Goal: Task Accomplishment & Management: Manage account settings

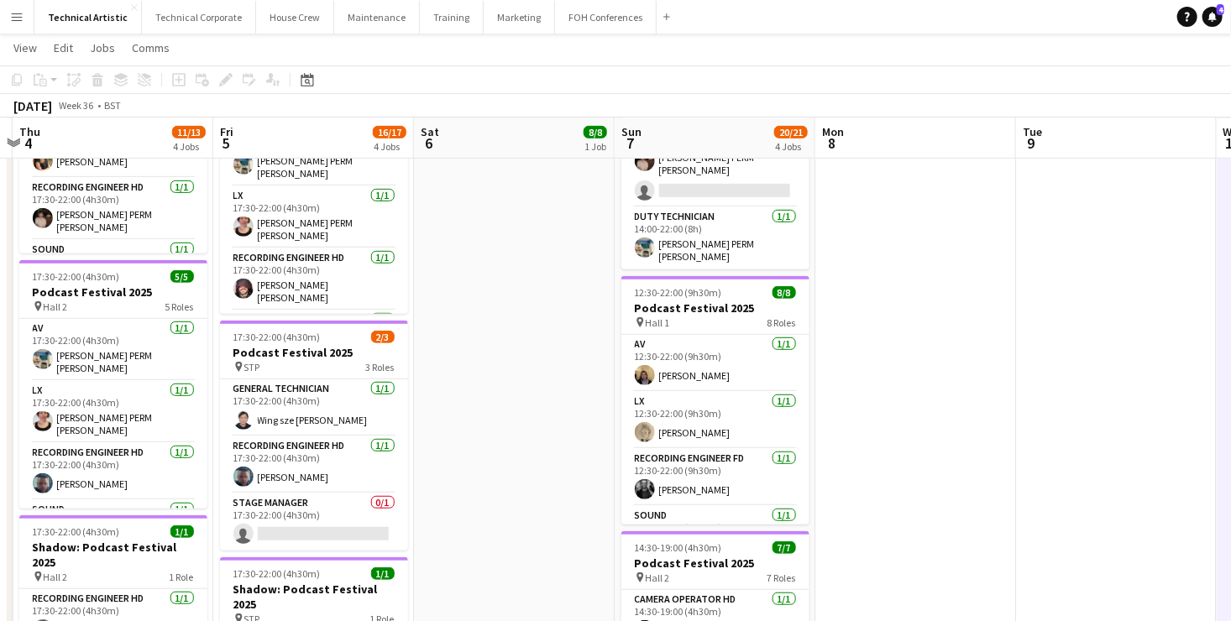
scroll to position [385, 0]
click at [327, 511] on app-card-role "Stage Manager 0/1 17:30-22:00 (4h30m) single-neutral-actions" at bounding box center [314, 521] width 188 height 57
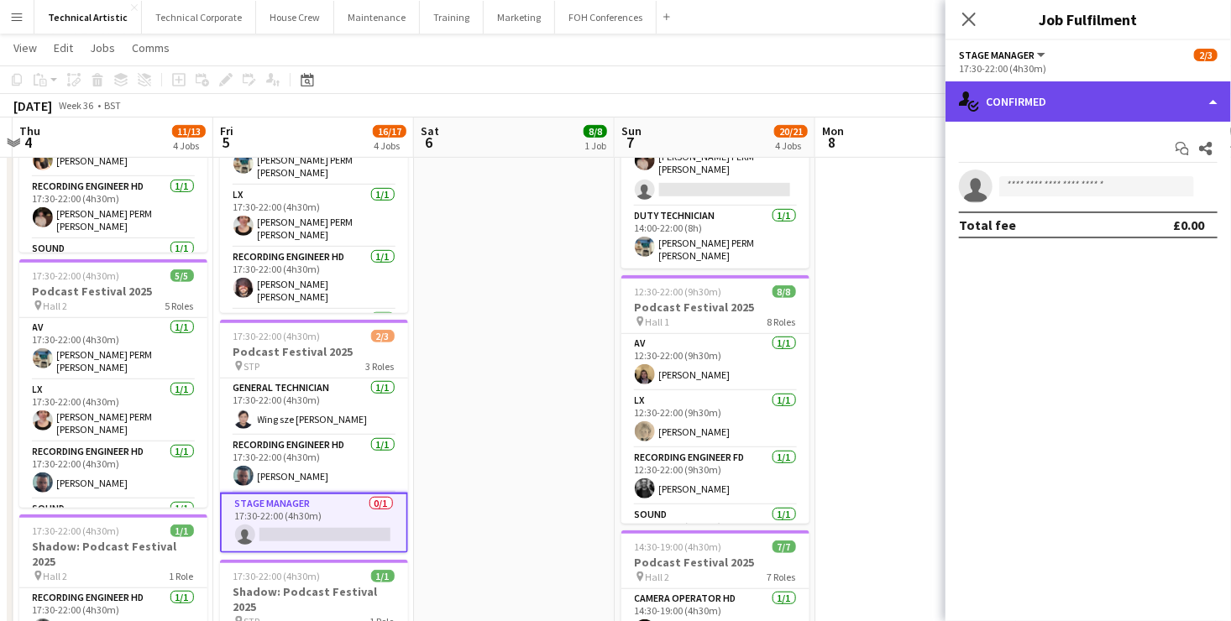
click at [1075, 101] on div "single-neutral-actions-check-2 Confirmed" at bounding box center [1089, 101] width 286 height 40
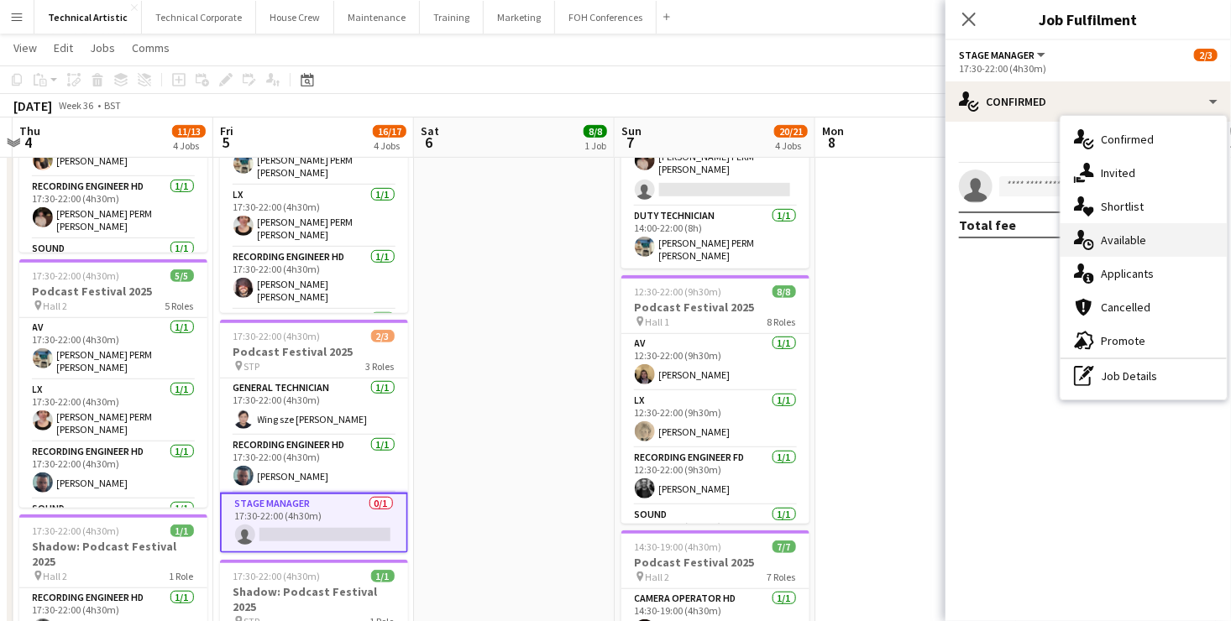
click at [1147, 252] on div "single-neutral-actions-upload Available" at bounding box center [1144, 240] width 166 height 34
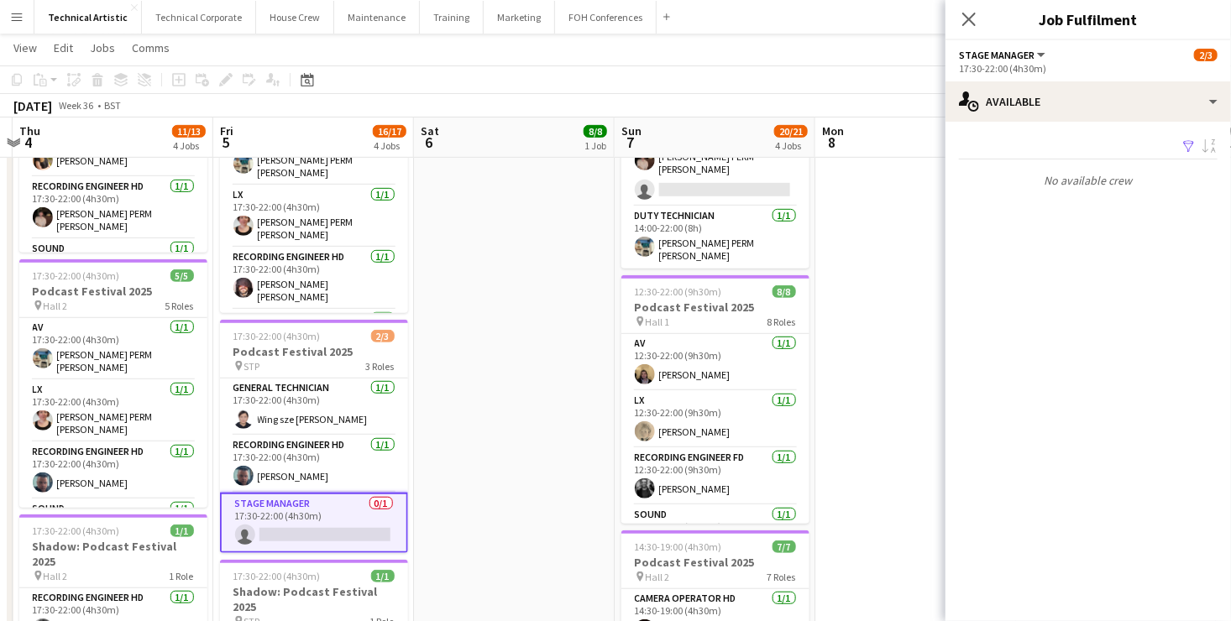
click at [314, 511] on app-card-role "Stage Manager 0/1 17:30-22:00 (4h30m) single-neutral-actions" at bounding box center [314, 523] width 188 height 60
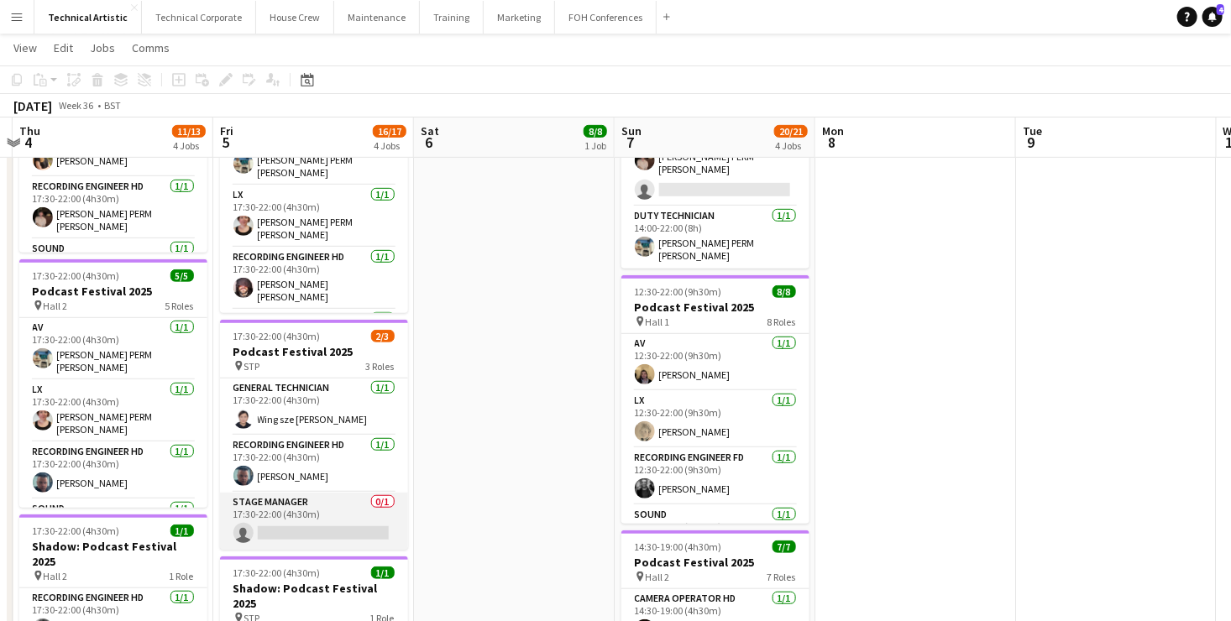
click at [314, 511] on app-card-role "Stage Manager 0/1 17:30-22:00 (4h30m) single-neutral-actions" at bounding box center [314, 521] width 188 height 57
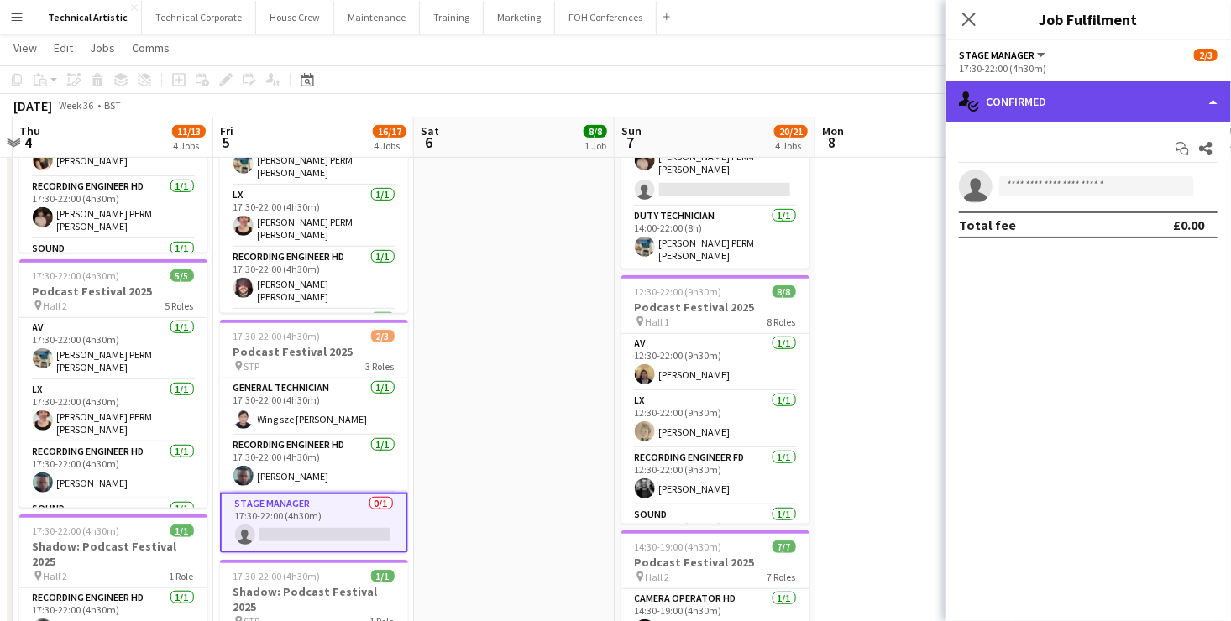
click at [1059, 111] on div "single-neutral-actions-check-2 Confirmed" at bounding box center [1089, 101] width 286 height 40
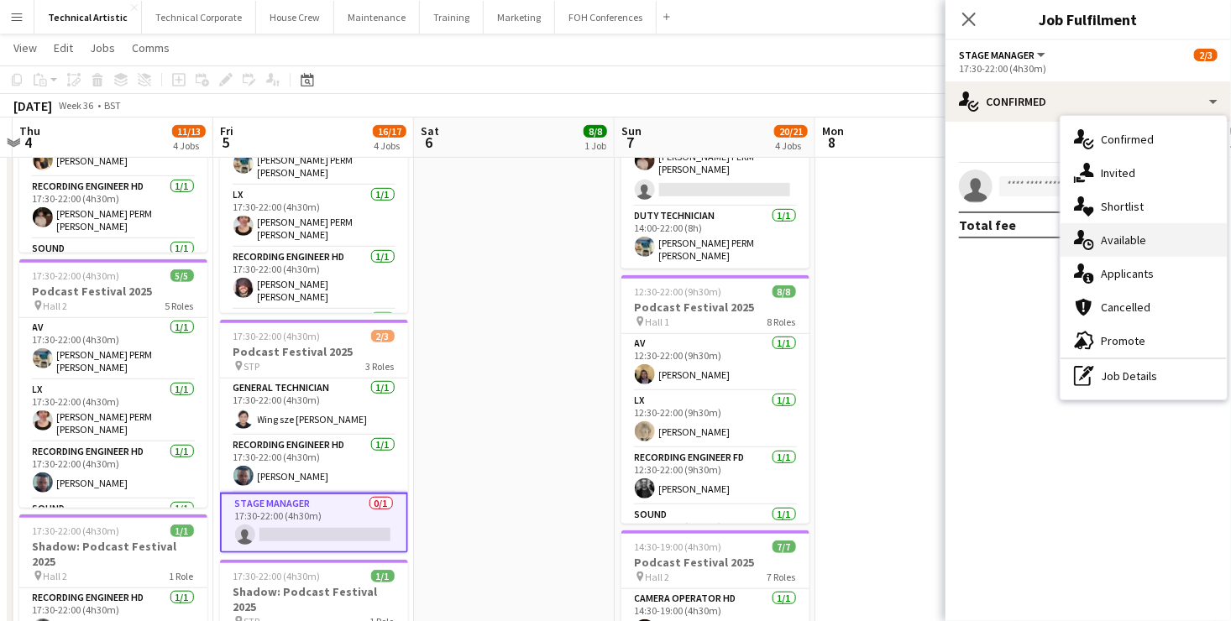
click at [1130, 238] on div "single-neutral-actions-upload Available" at bounding box center [1144, 240] width 166 height 34
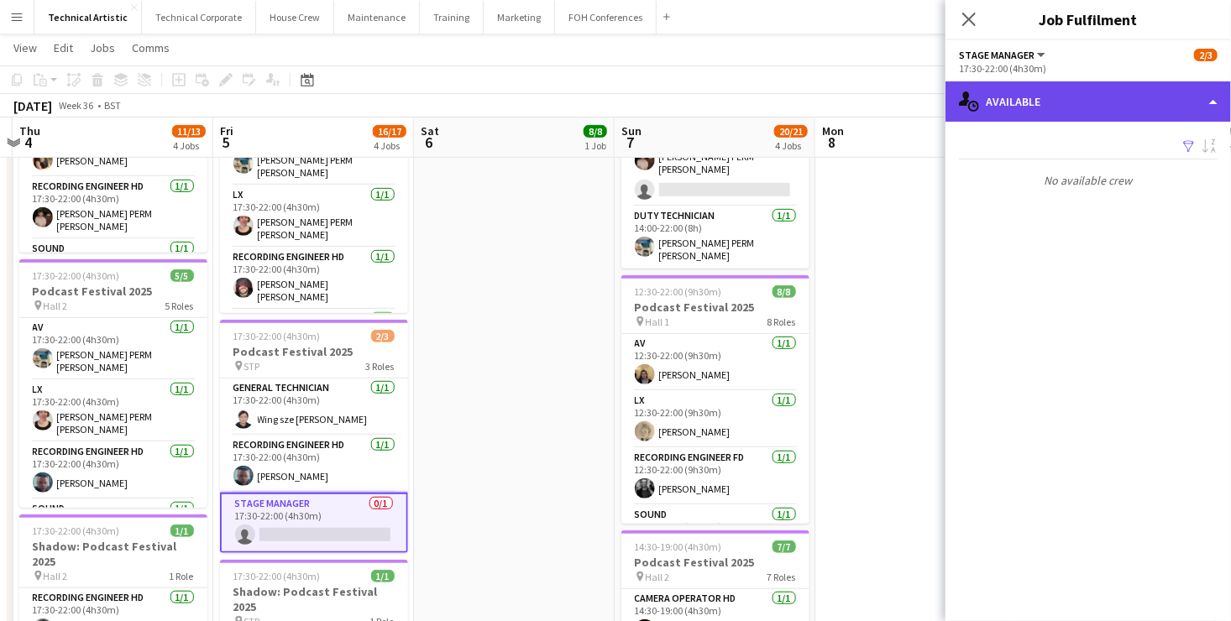
click at [1104, 102] on div "single-neutral-actions-upload Available" at bounding box center [1089, 101] width 286 height 40
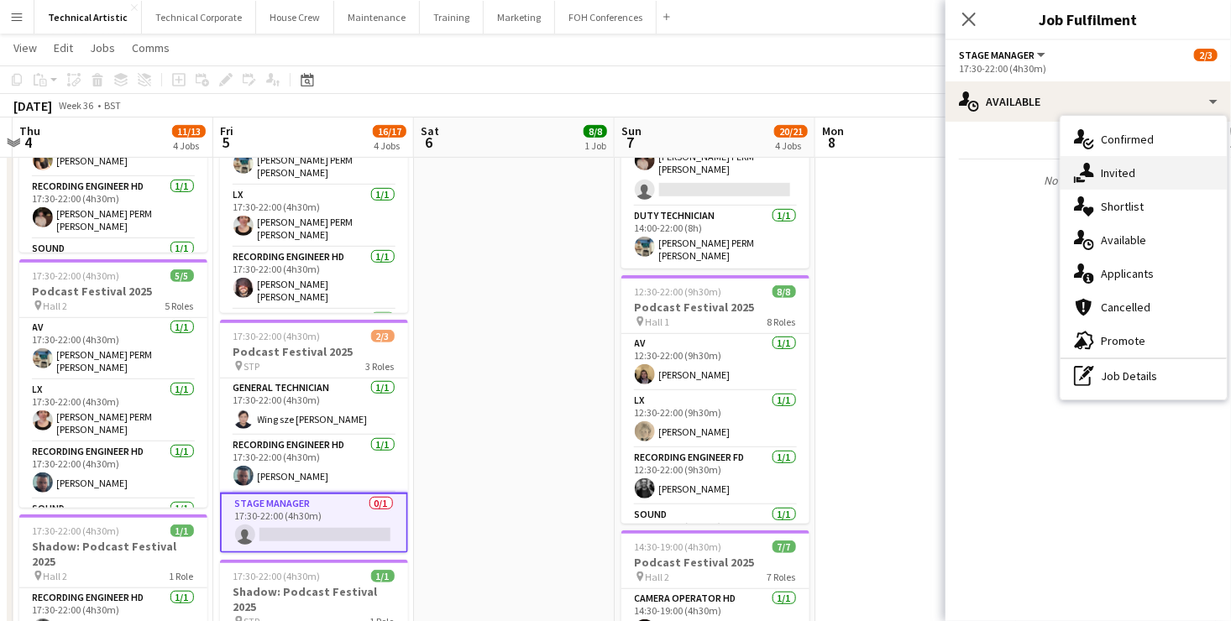
click at [1121, 168] on div "single-neutral-actions-share-1 Invited" at bounding box center [1144, 173] width 166 height 34
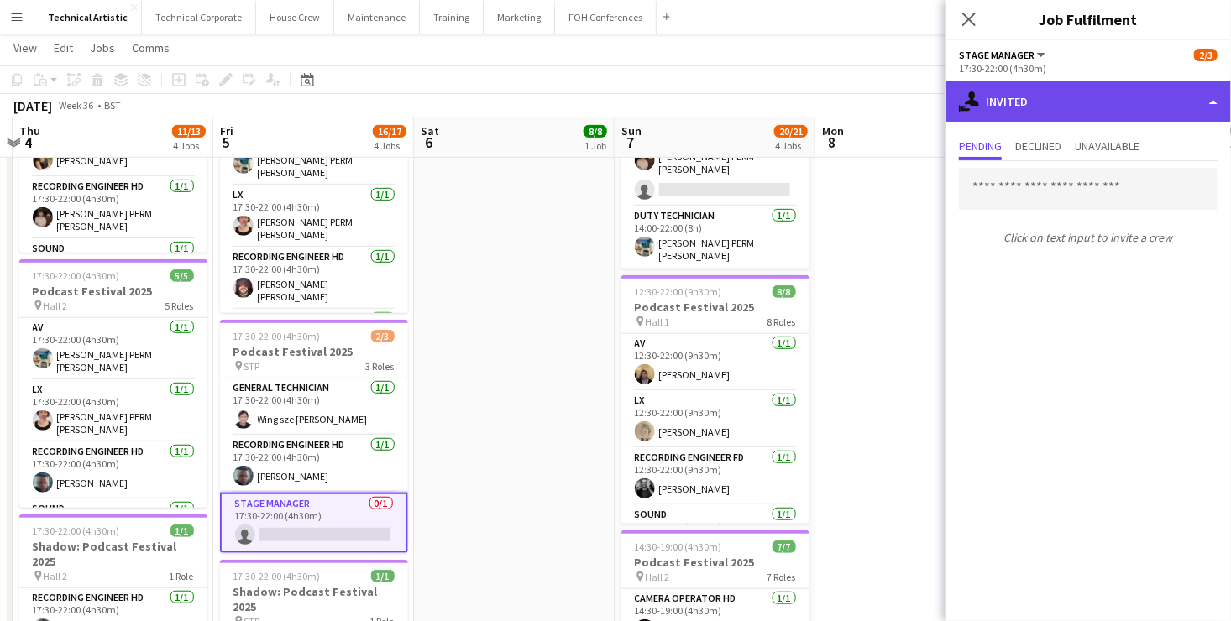
click at [1086, 97] on div "single-neutral-actions-share-1 Invited" at bounding box center [1089, 101] width 286 height 40
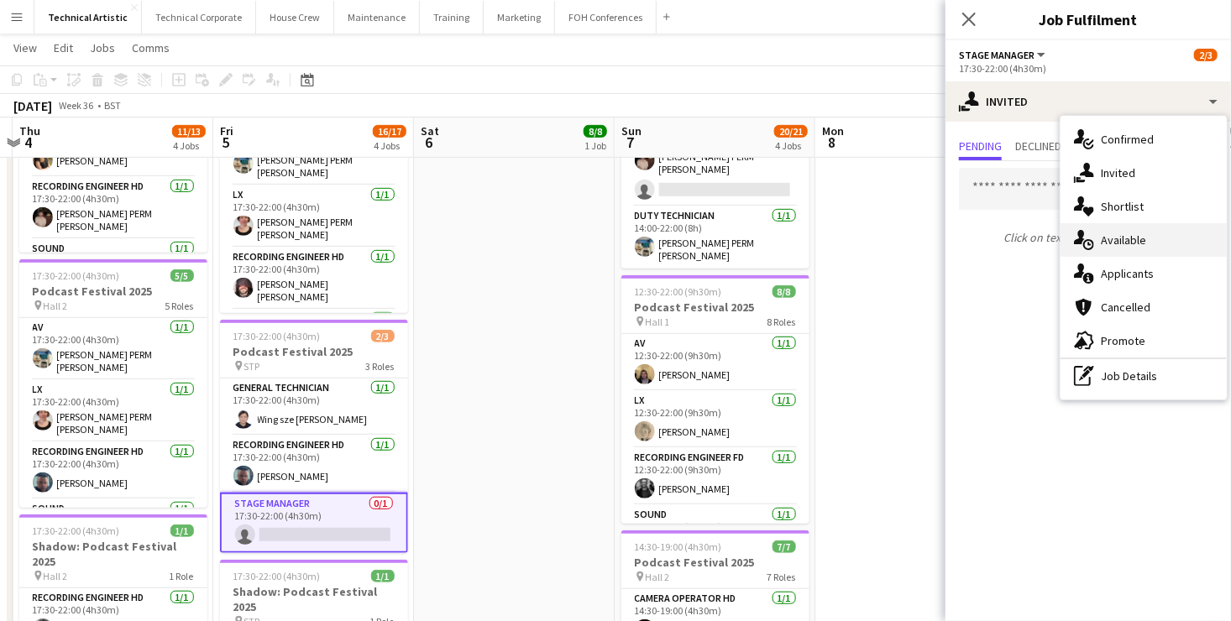
click at [1132, 250] on div "single-neutral-actions-upload Available" at bounding box center [1144, 240] width 166 height 34
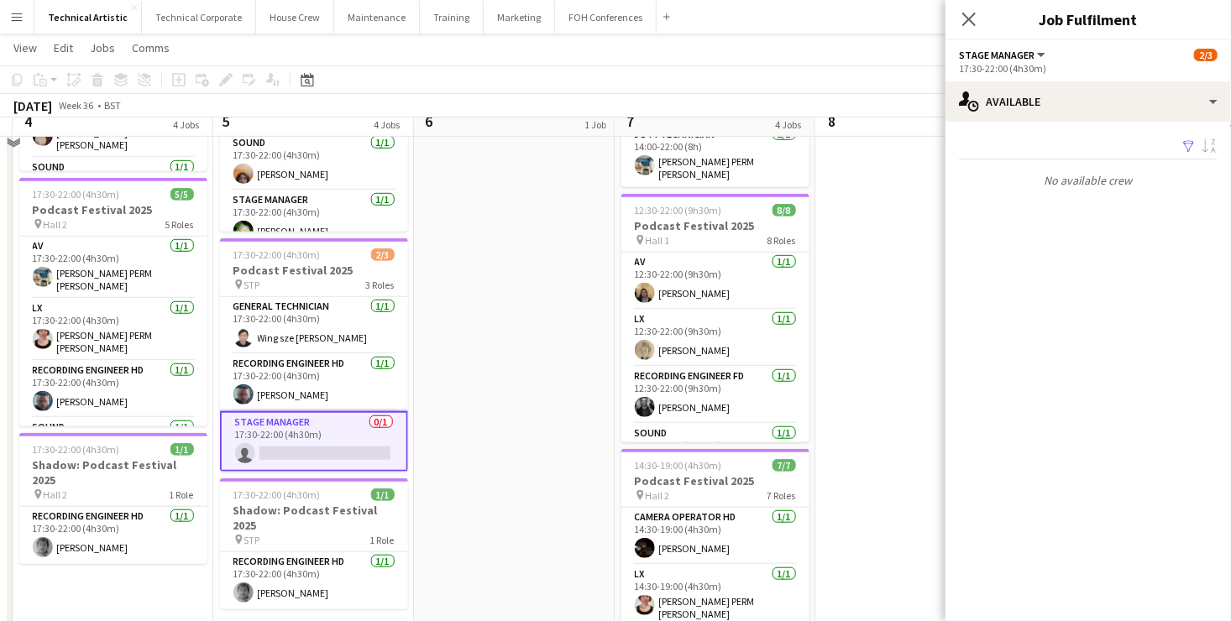
scroll to position [446, 0]
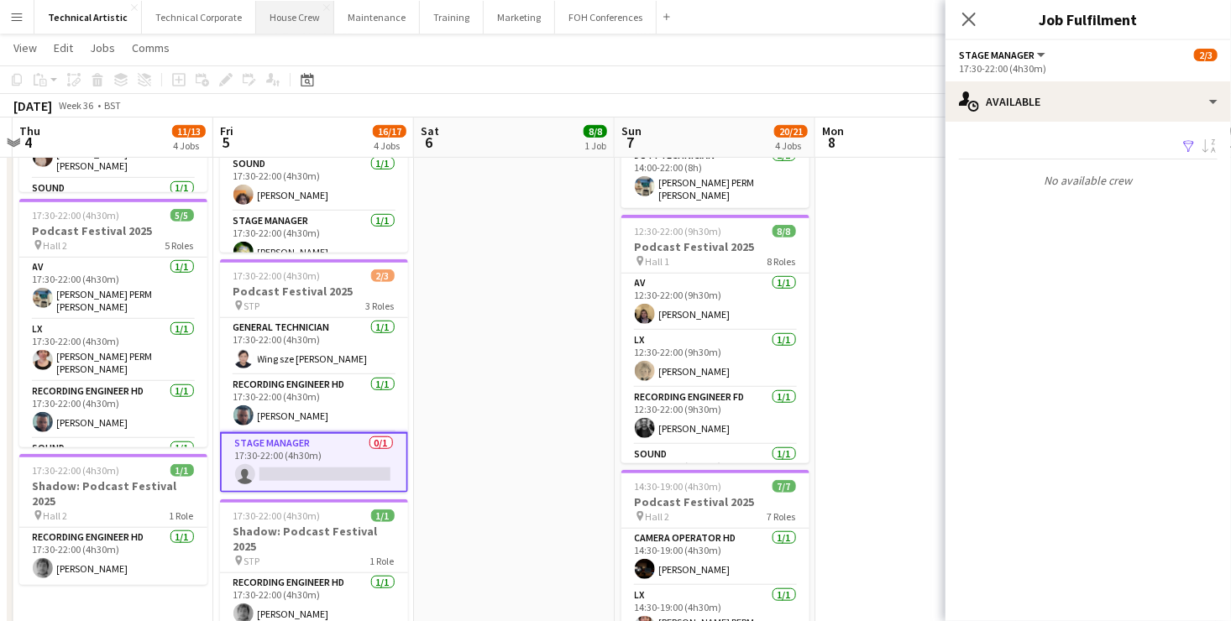
click at [288, 14] on button "House Crew Close" at bounding box center [295, 17] width 78 height 33
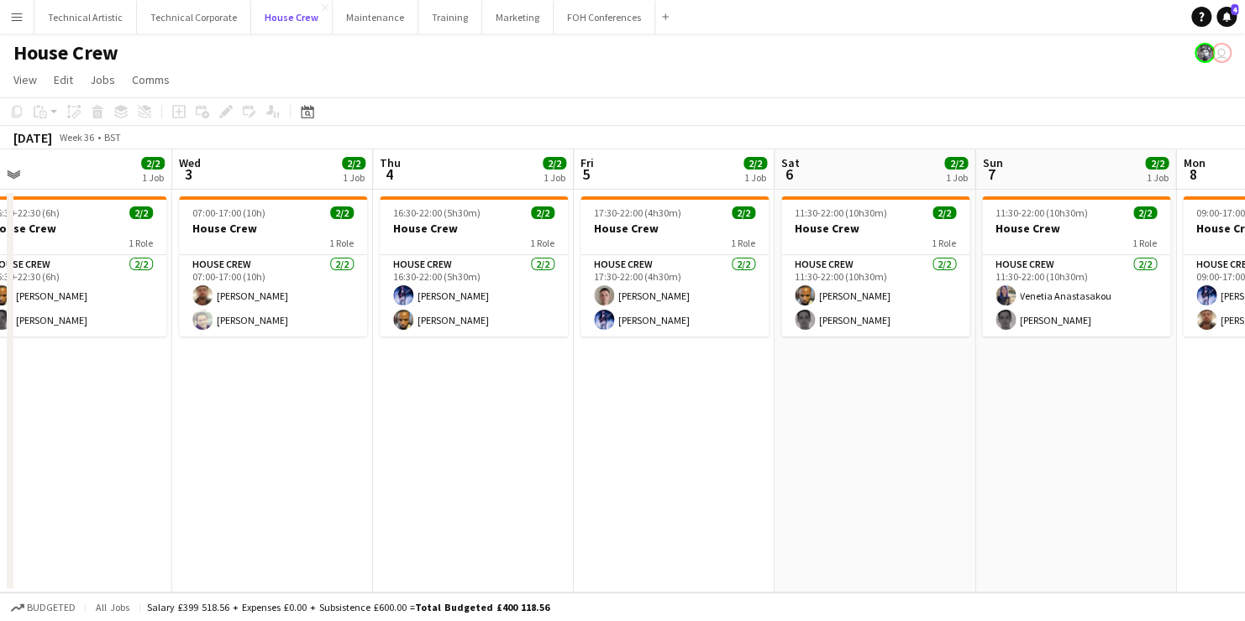
scroll to position [0, 632]
click at [94, 27] on button "Technical Artistic Close" at bounding box center [85, 17] width 102 height 33
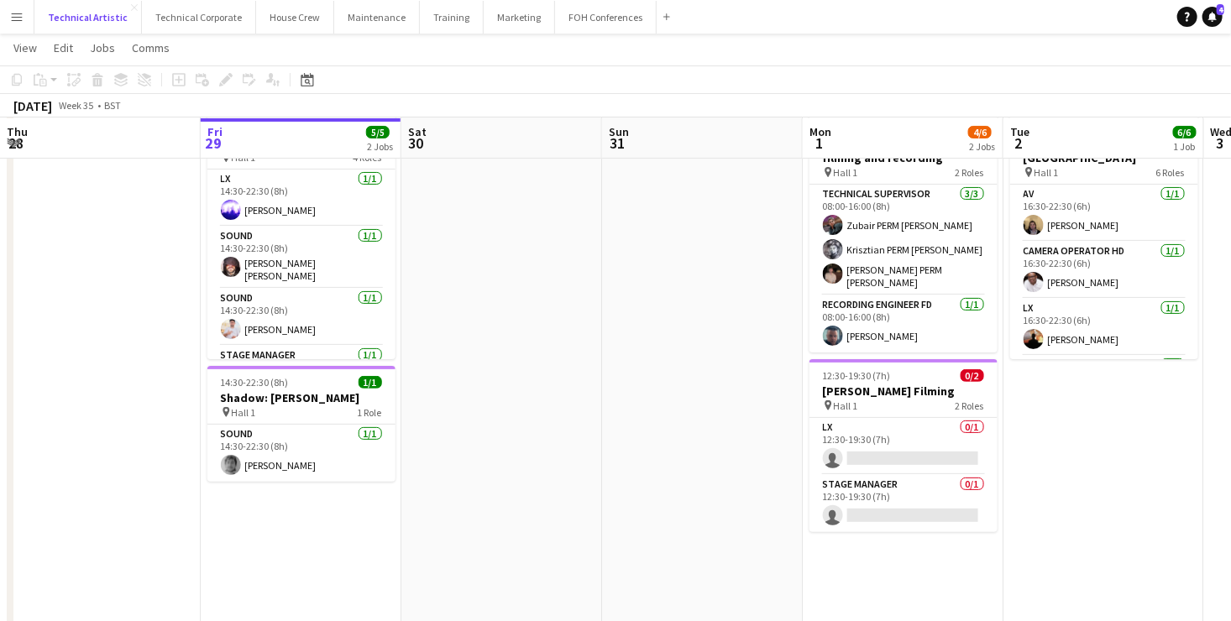
scroll to position [84, 0]
click at [909, 495] on app-card-role "Stage Manager 0/1 12:30-19:30 (7h) single-neutral-actions" at bounding box center [904, 503] width 188 height 57
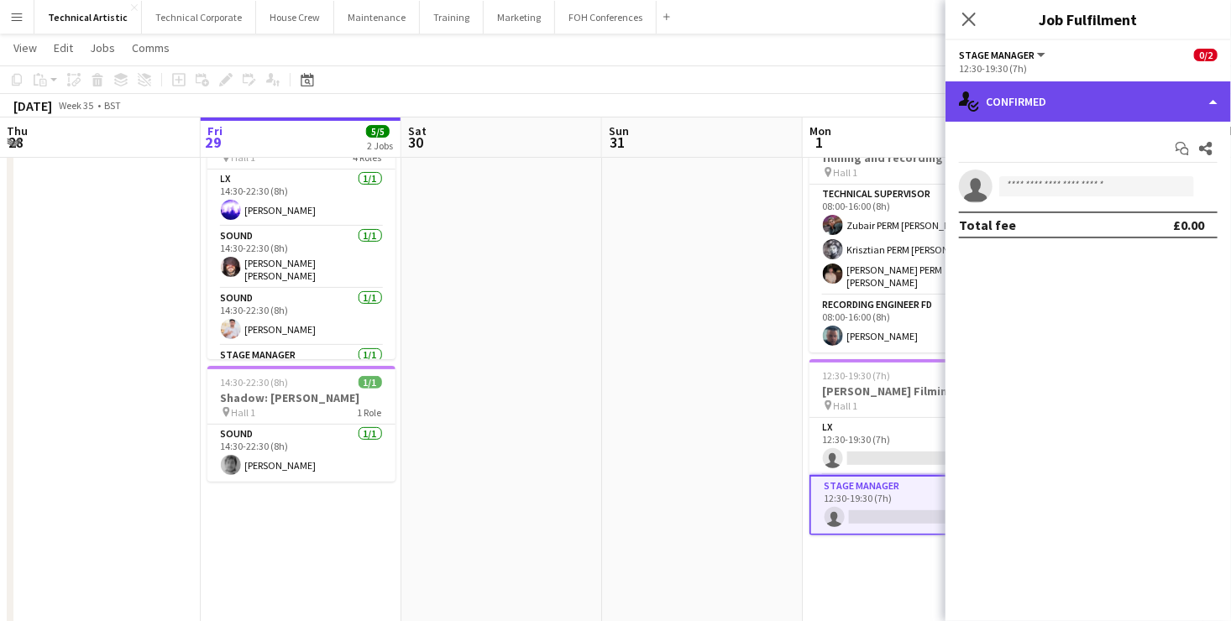
click at [1073, 93] on div "single-neutral-actions-check-2 Confirmed" at bounding box center [1089, 101] width 286 height 40
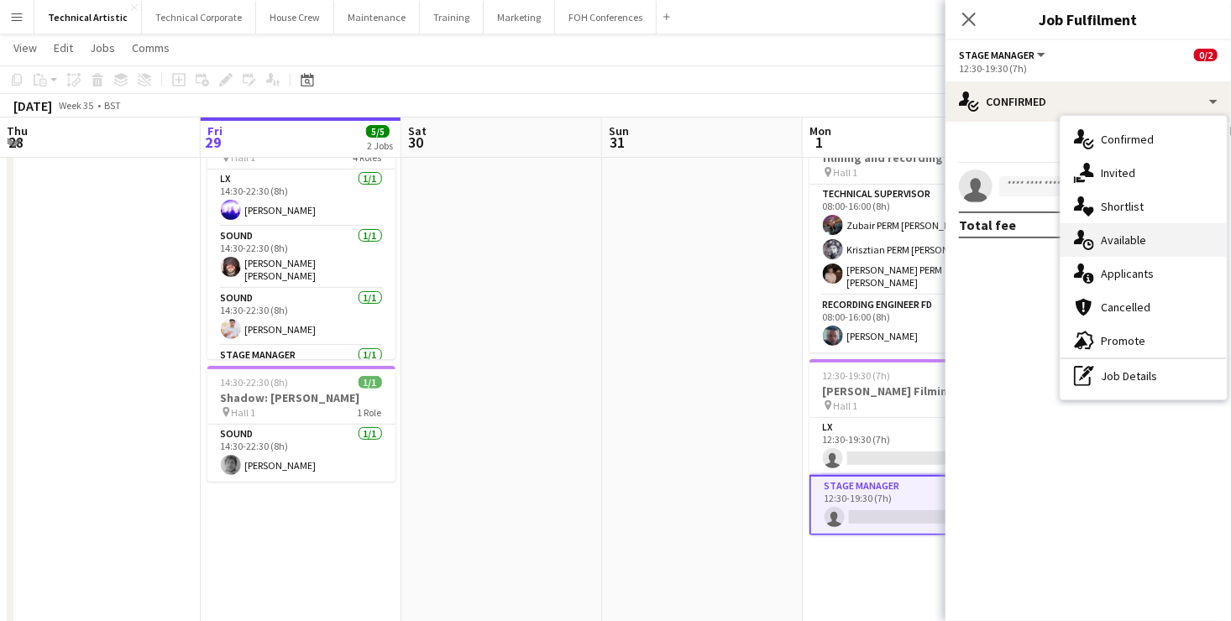
click at [1142, 240] on div "single-neutral-actions-upload Available" at bounding box center [1144, 240] width 166 height 34
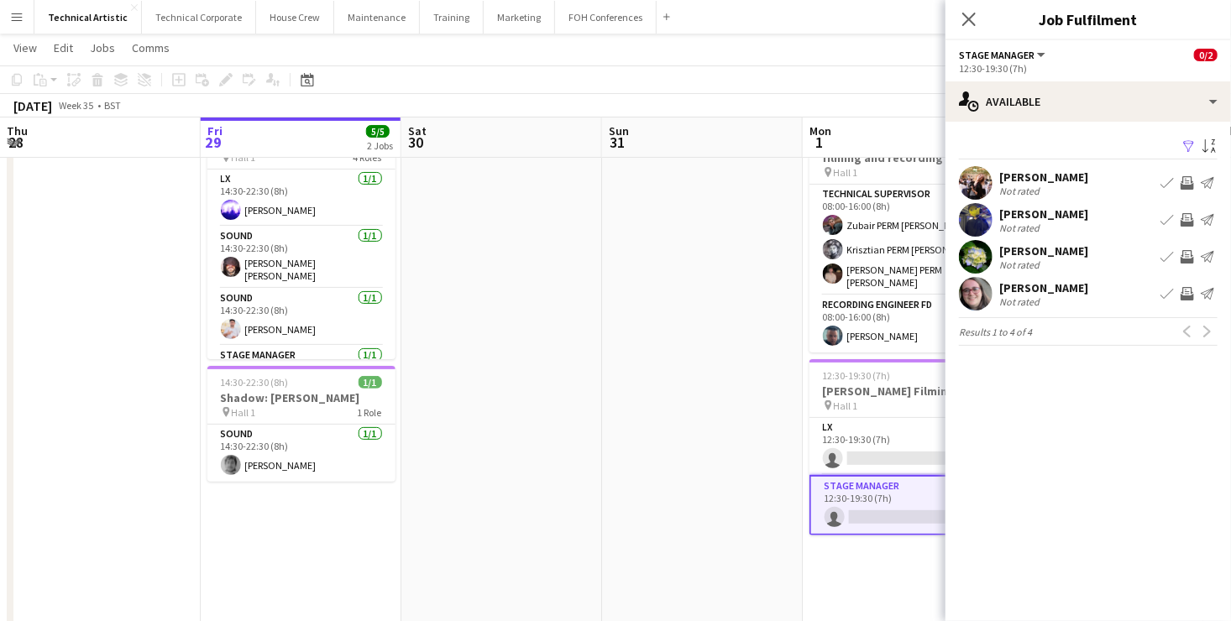
click at [1186, 256] on app-icon "Invite crew" at bounding box center [1187, 256] width 13 height 13
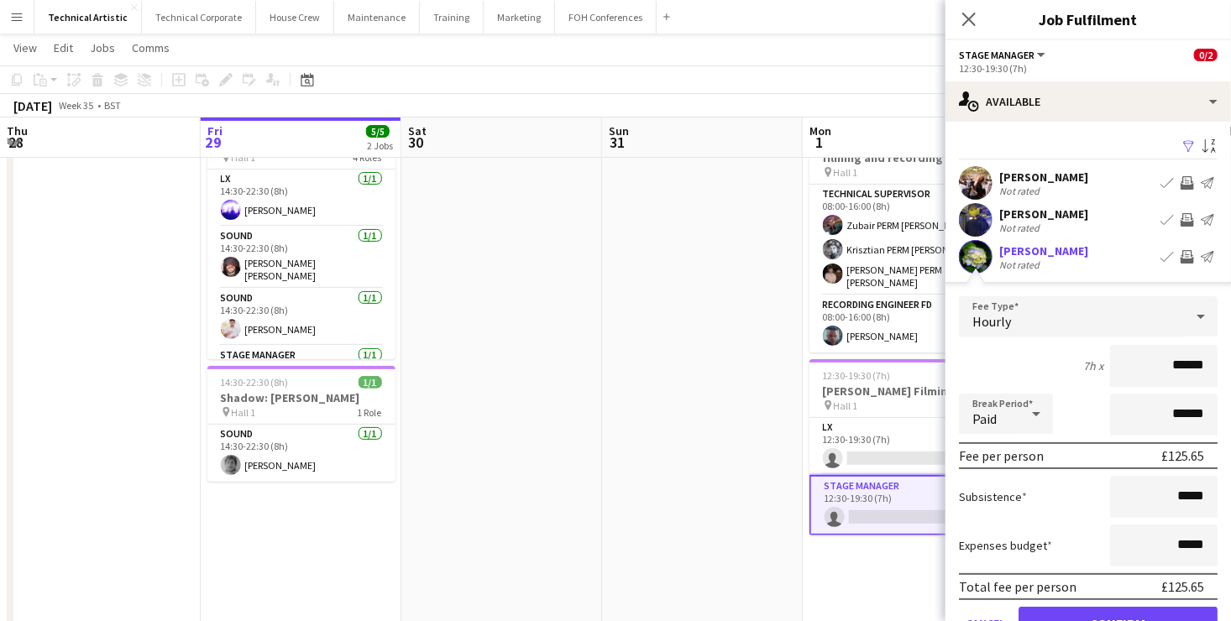
scroll to position [123, 0]
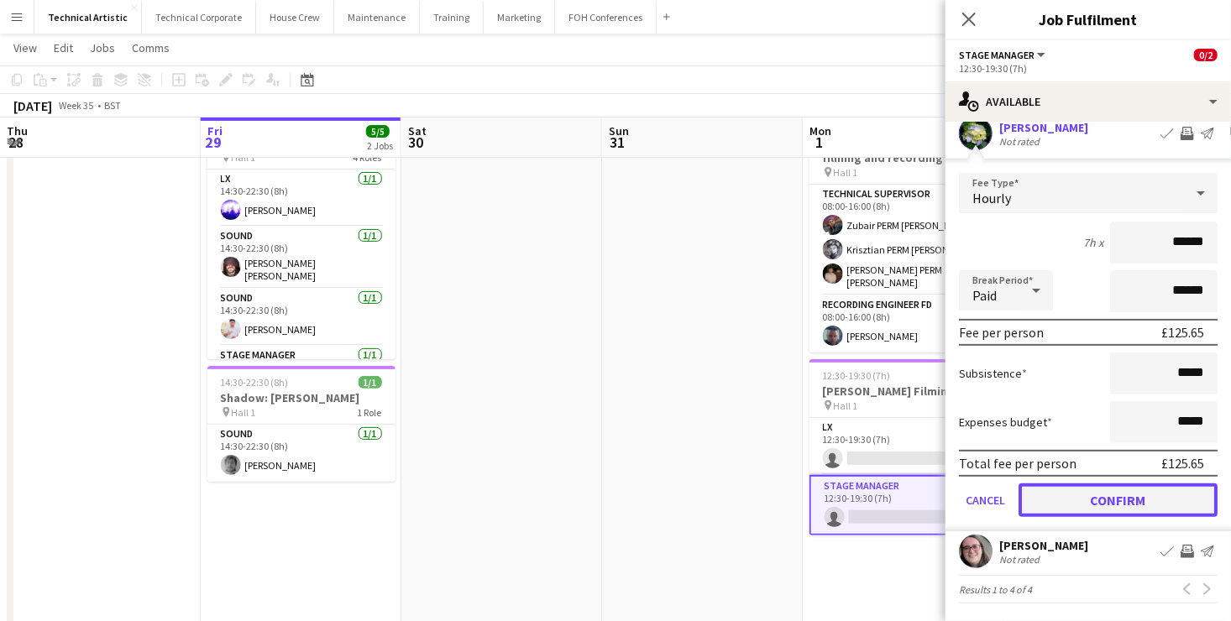
click at [1109, 497] on button "Confirm" at bounding box center [1118, 501] width 199 height 34
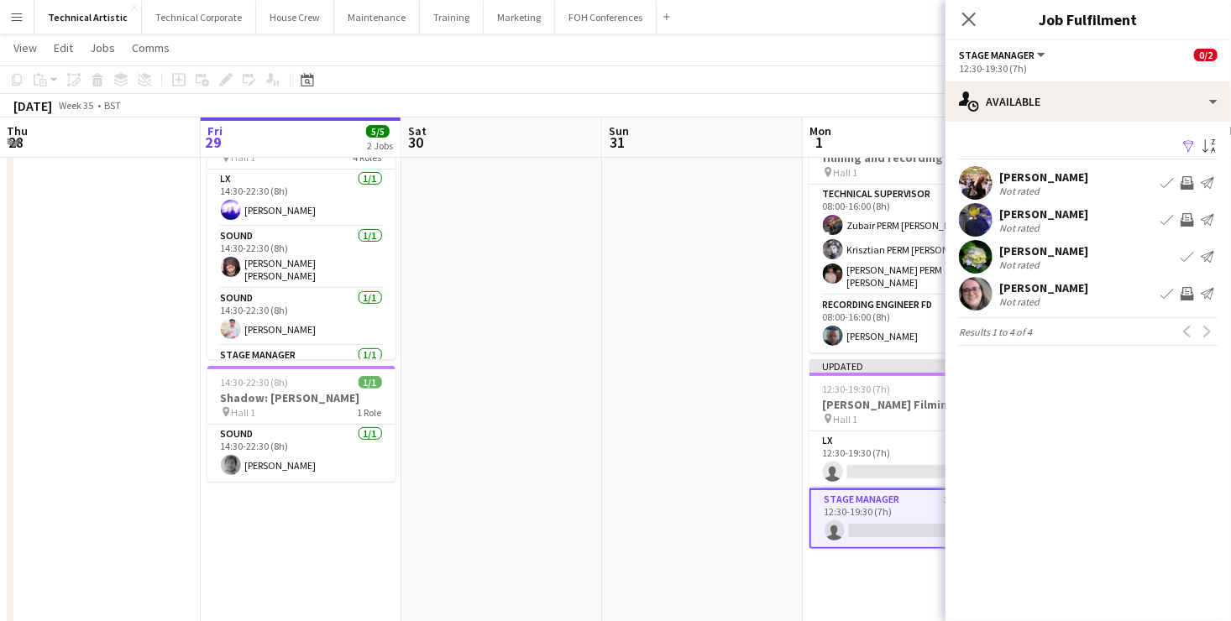
scroll to position [0, 0]
click at [894, 443] on app-card-role "LX 0/1 12:30-19:30 (7h) single-neutral-actions" at bounding box center [904, 460] width 188 height 57
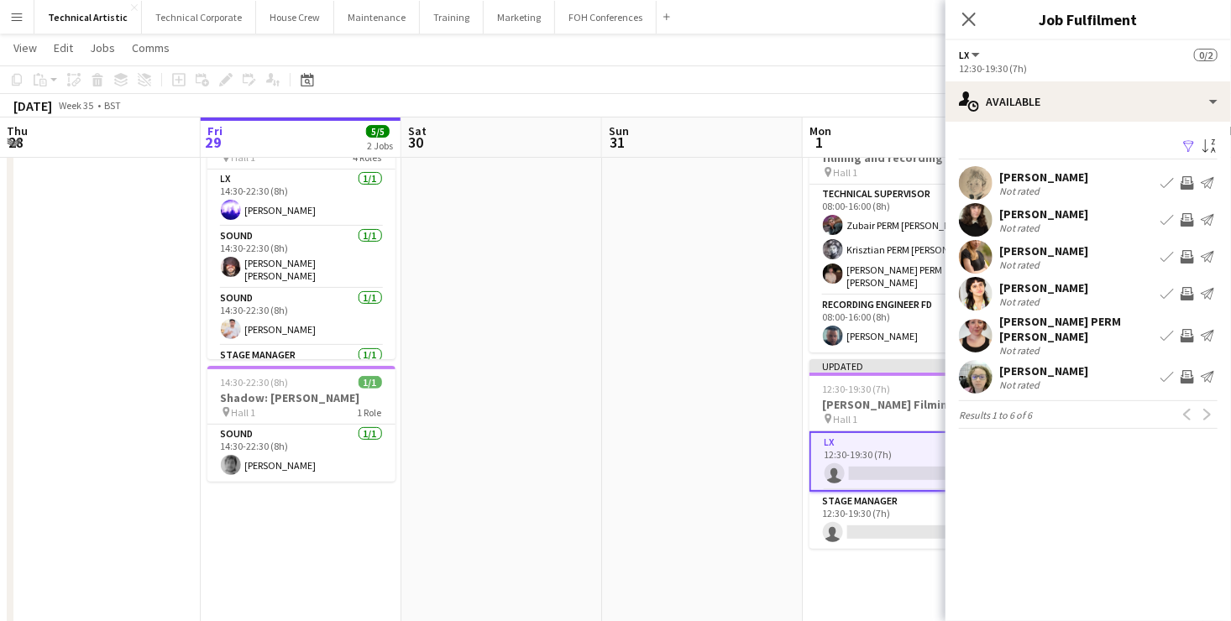
click at [1186, 185] on app-icon "Invite crew" at bounding box center [1187, 182] width 13 height 13
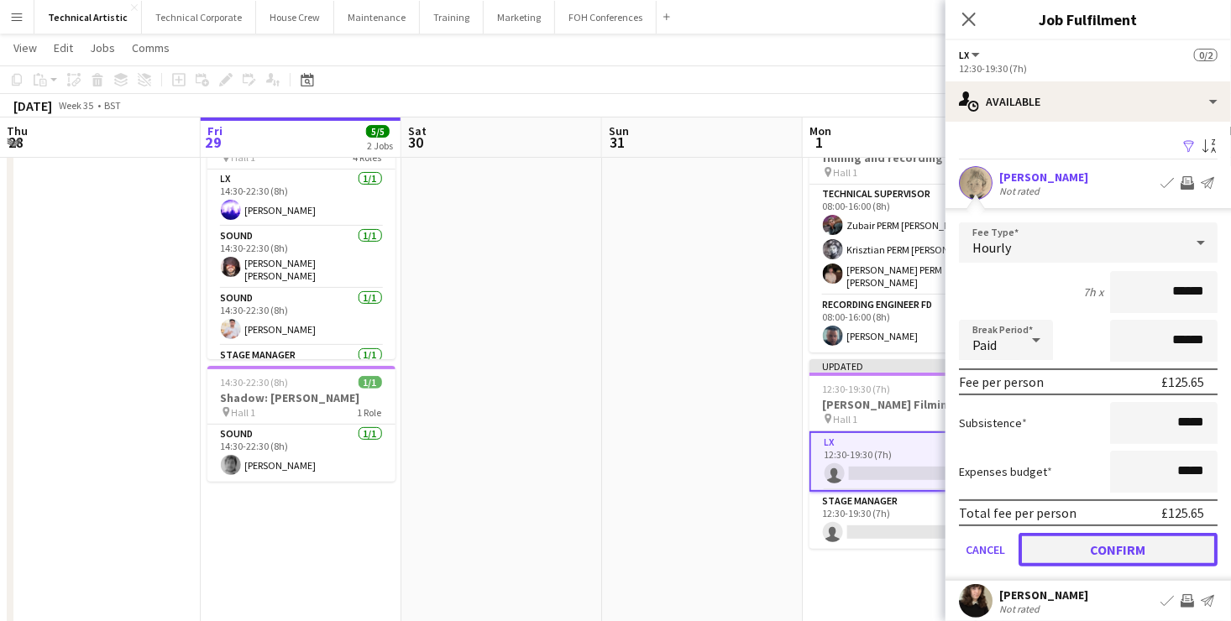
click at [1146, 548] on button "Confirm" at bounding box center [1118, 550] width 199 height 34
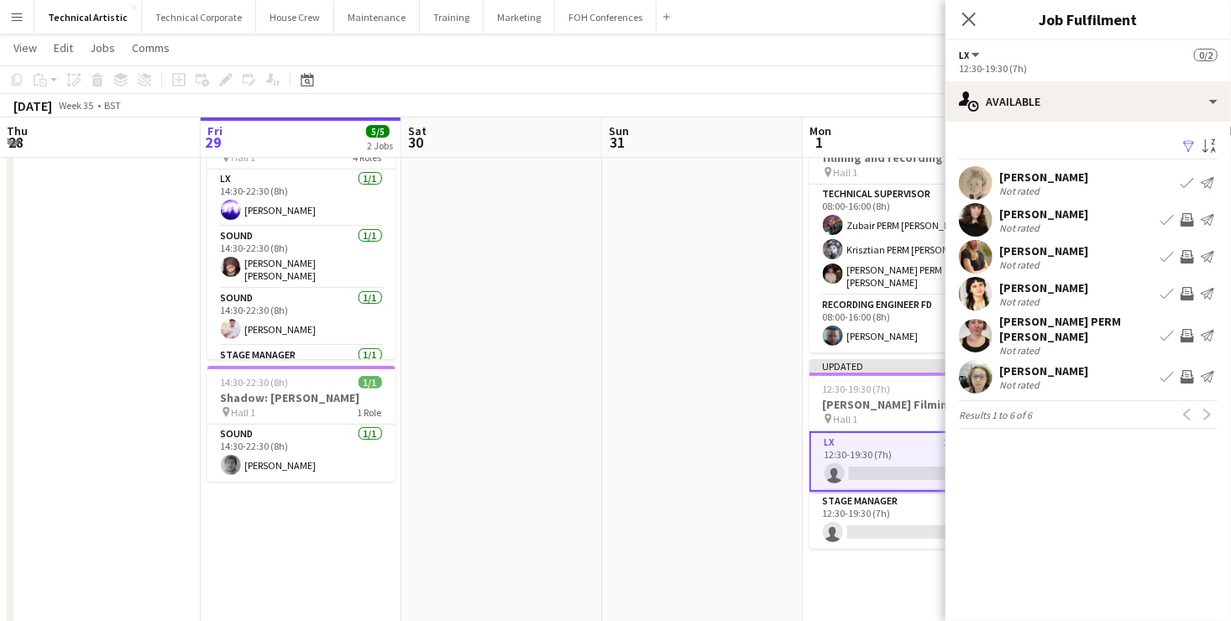
click at [711, 284] on app-date-cell at bounding box center [702, 572] width 201 height 936
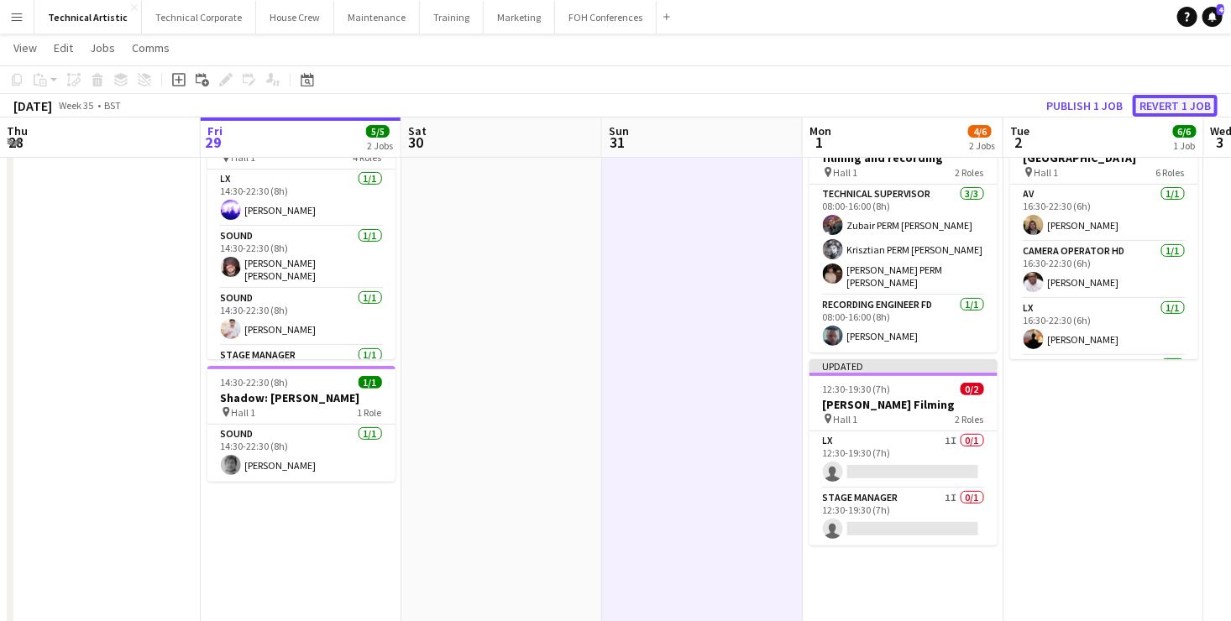
click at [1174, 111] on button "Revert 1 job" at bounding box center [1175, 106] width 85 height 22
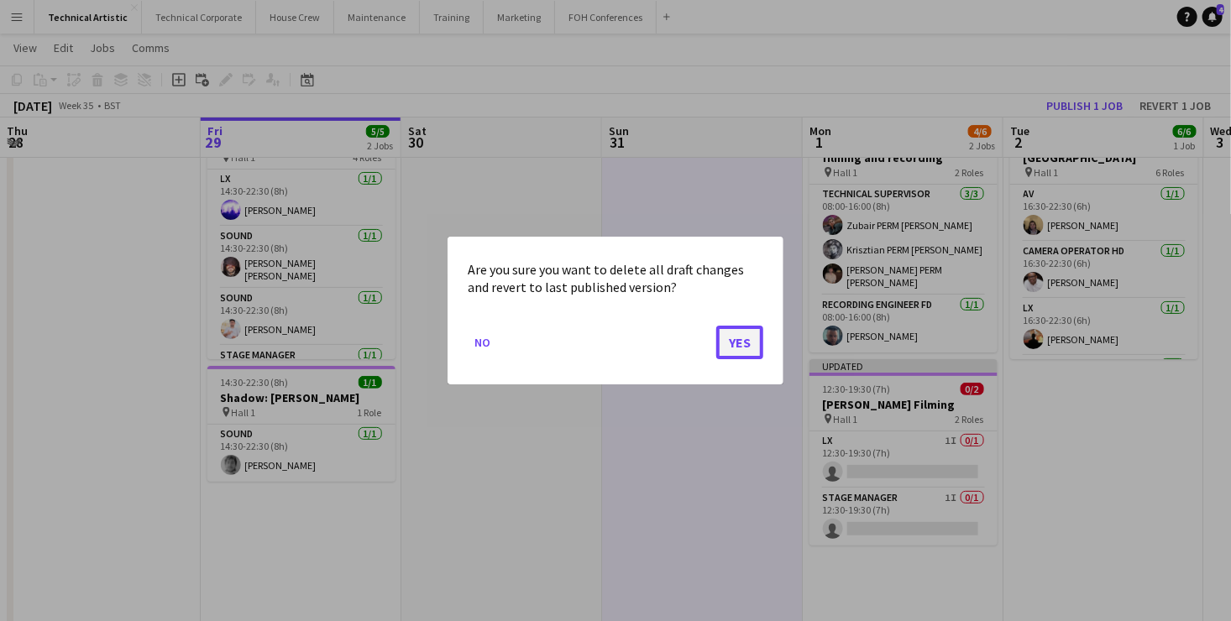
click at [745, 340] on button "Yes" at bounding box center [739, 343] width 47 height 34
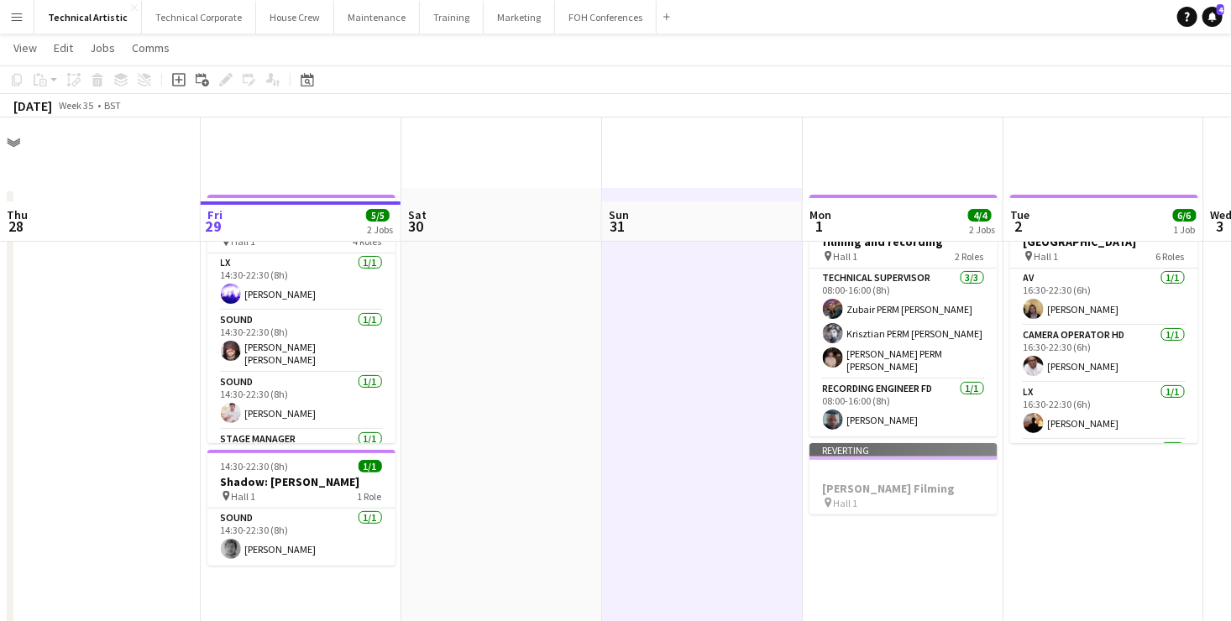
scroll to position [84, 0]
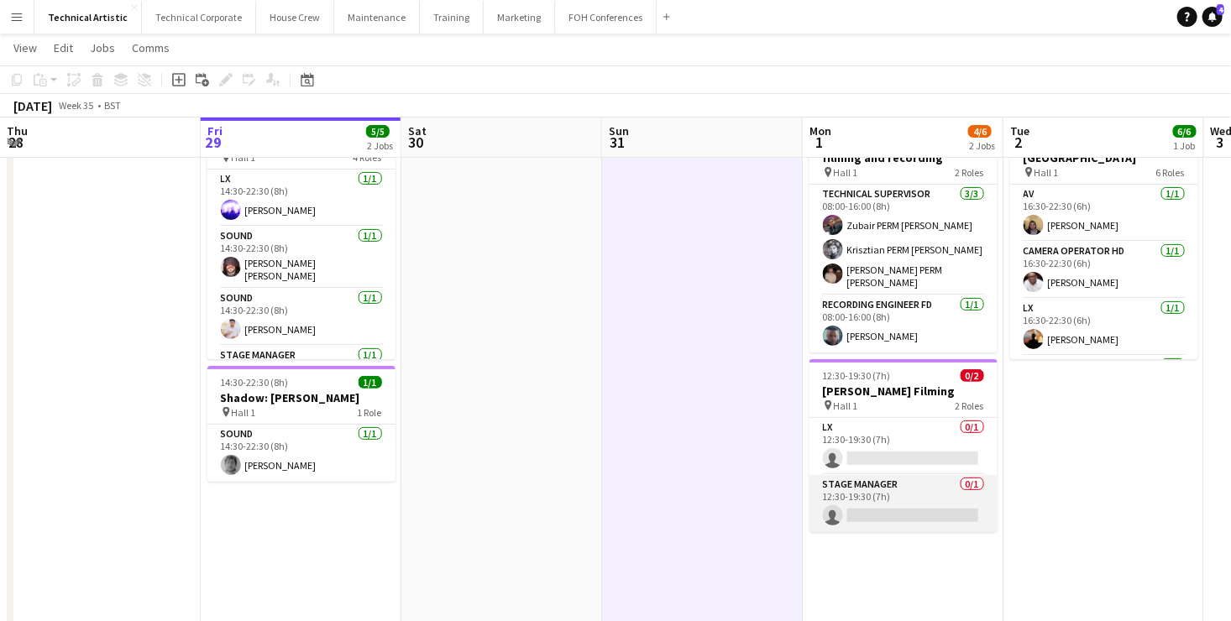
click at [955, 495] on app-card-role "Stage Manager 0/1 12:30-19:30 (7h) single-neutral-actions" at bounding box center [904, 503] width 188 height 57
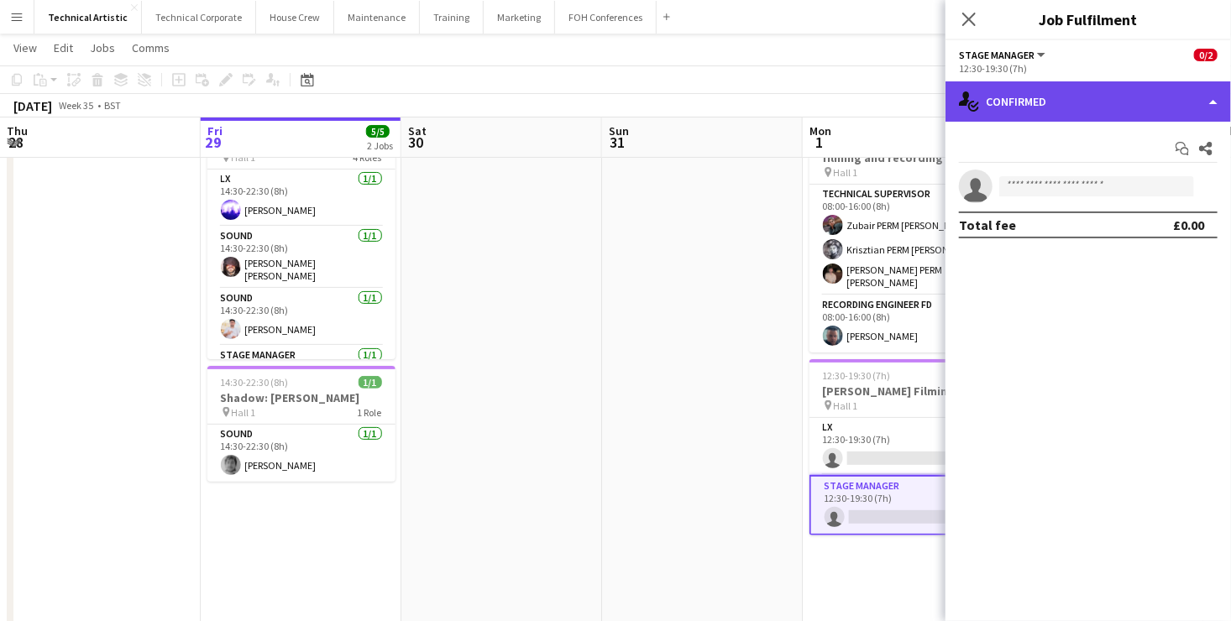
click at [1114, 101] on div "single-neutral-actions-check-2 Confirmed" at bounding box center [1089, 101] width 286 height 40
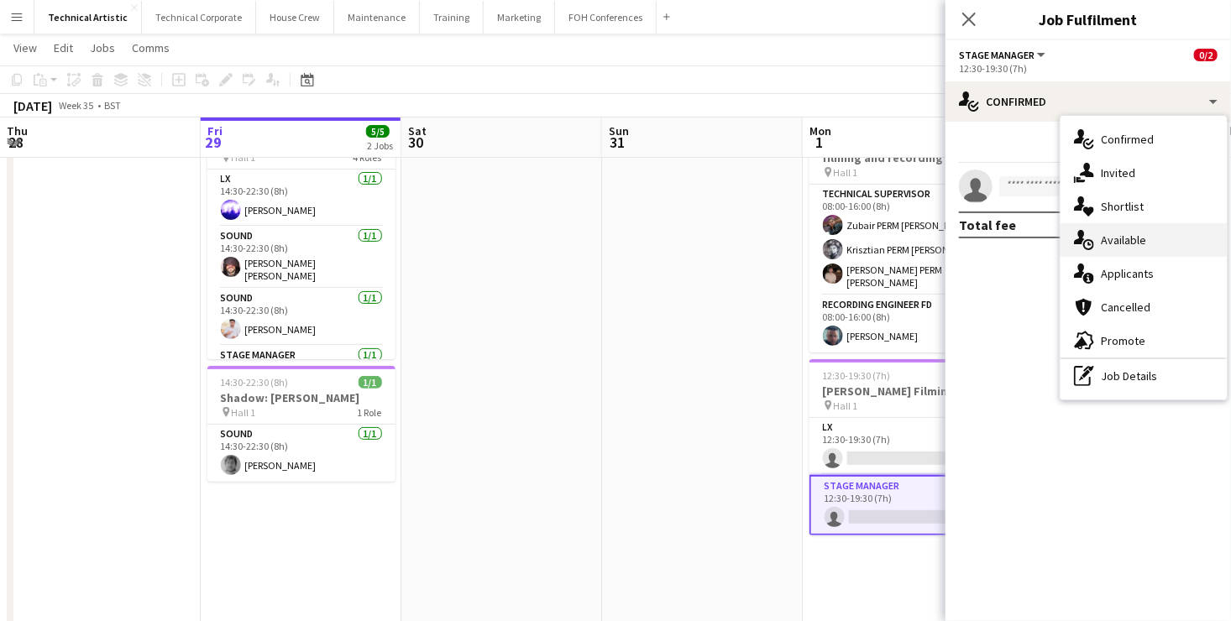
click at [1124, 243] on div "single-neutral-actions-upload Available" at bounding box center [1144, 240] width 166 height 34
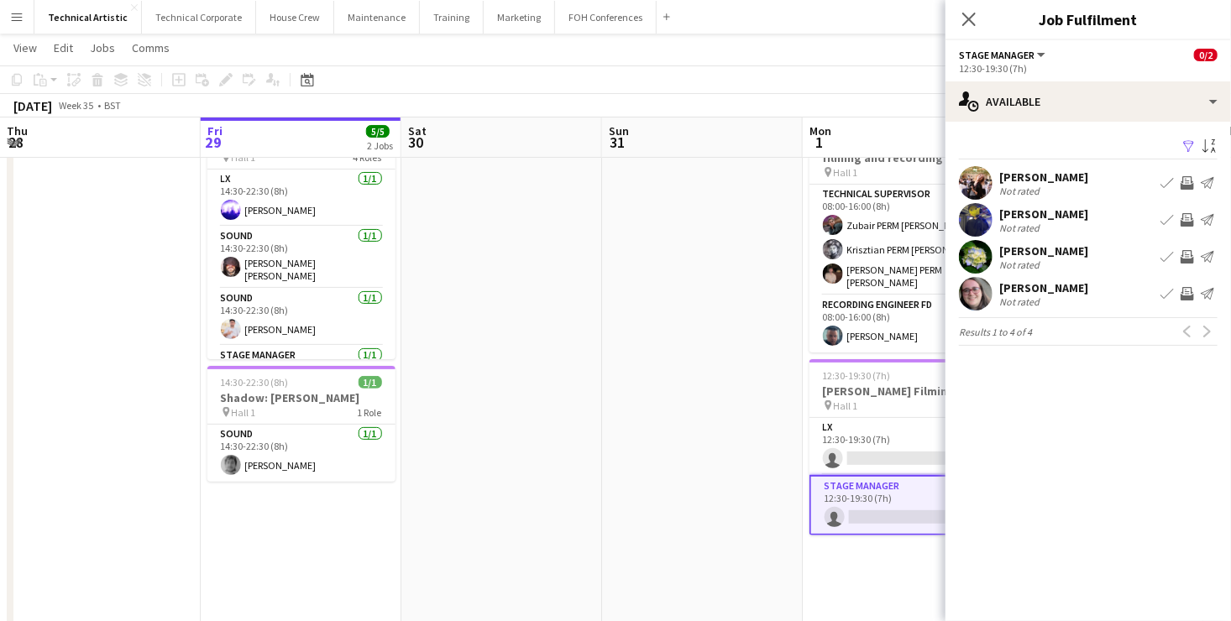
click at [1190, 258] on app-icon "Invite crew" at bounding box center [1187, 256] width 13 height 13
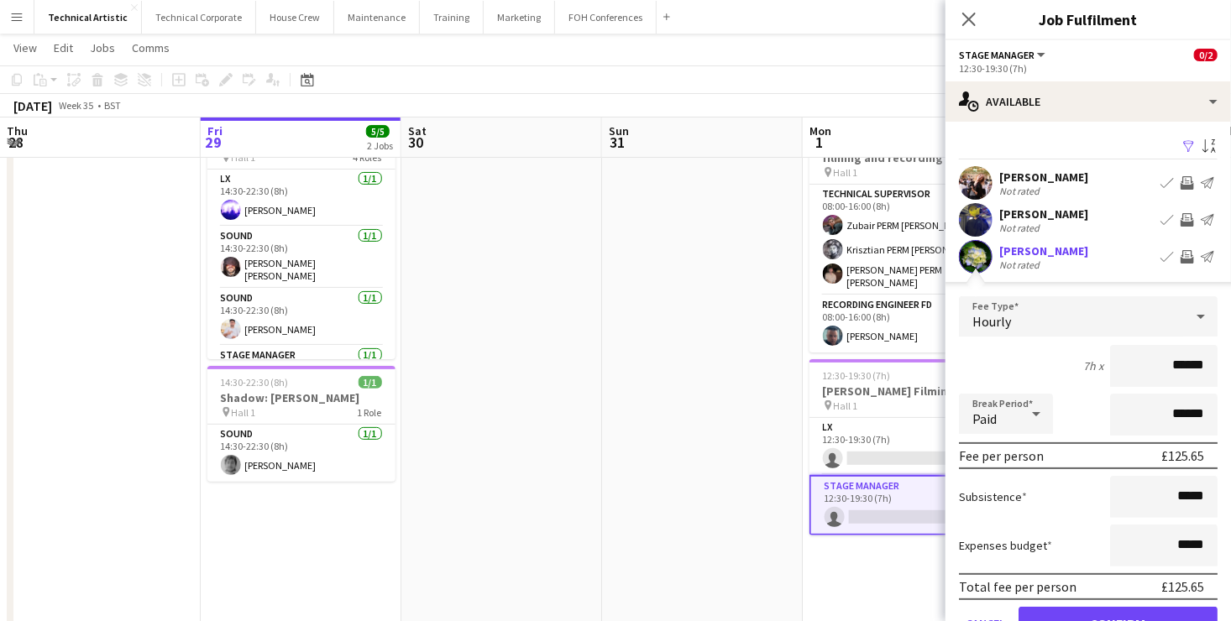
scroll to position [121, 0]
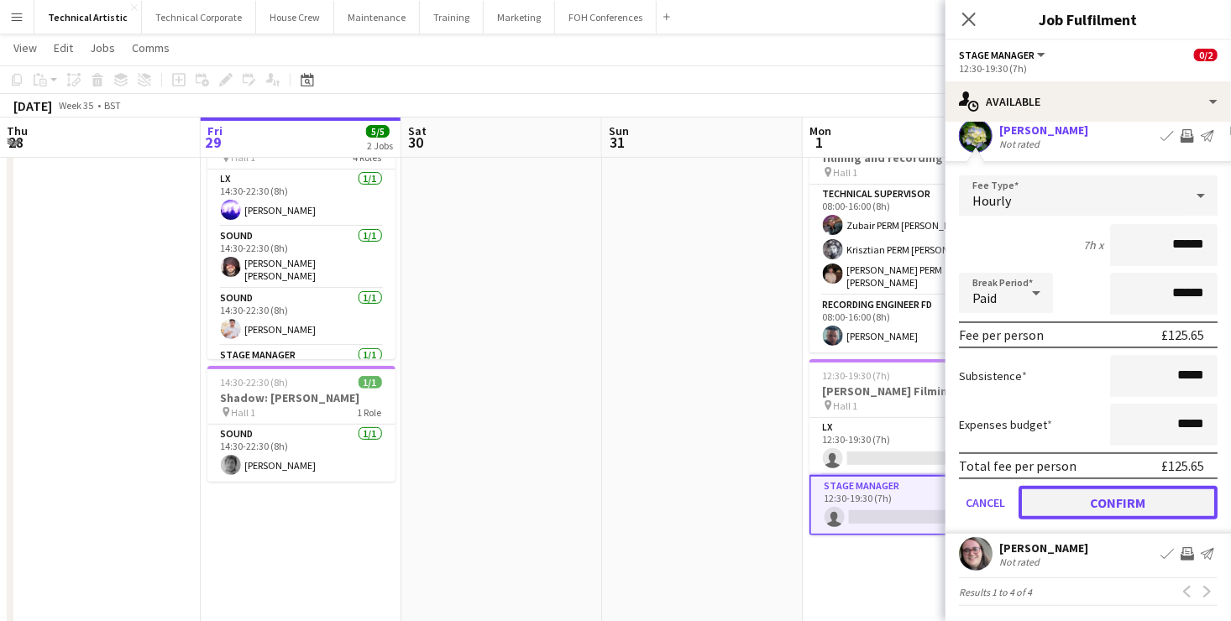
click at [1122, 506] on button "Confirm" at bounding box center [1118, 503] width 199 height 34
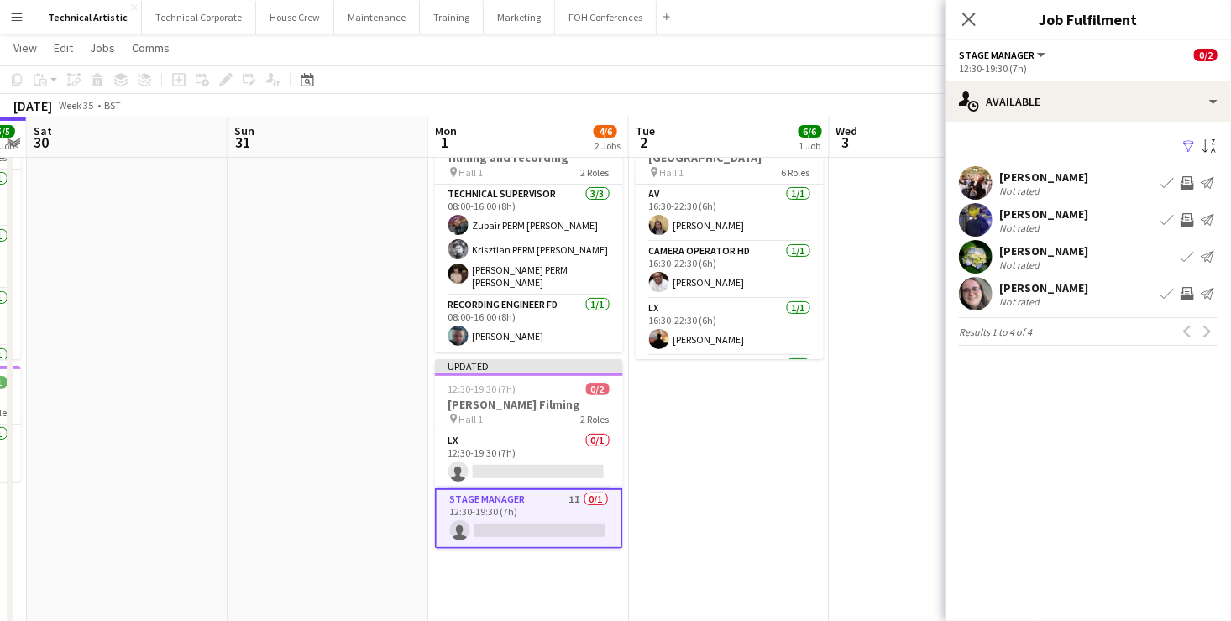
scroll to position [0, 446]
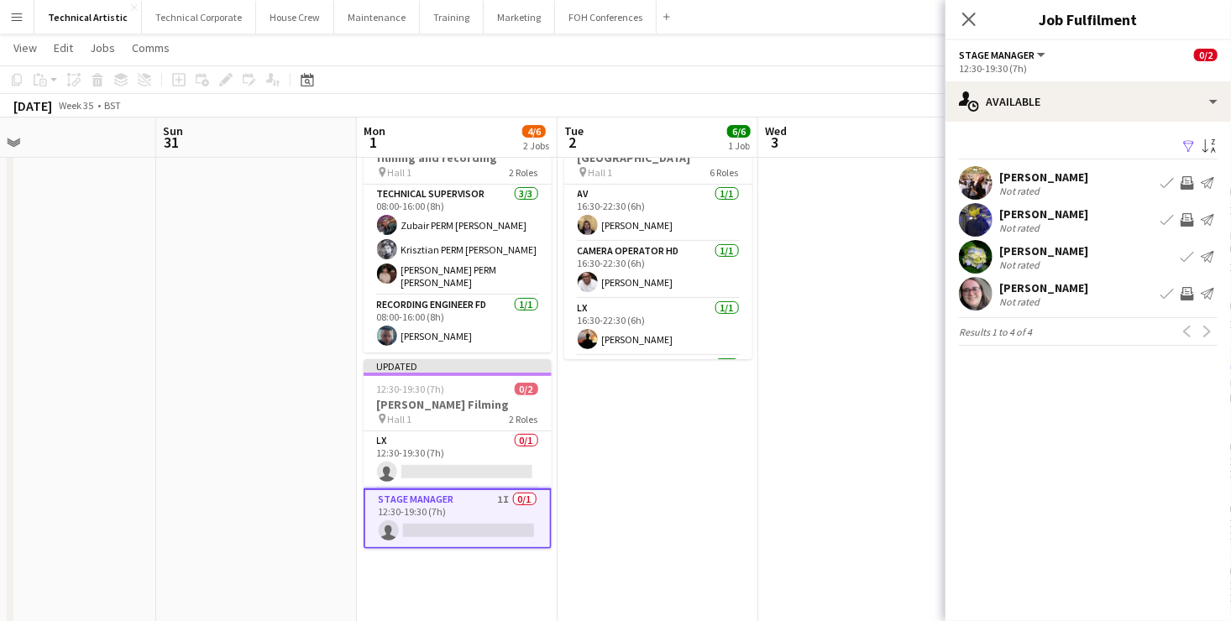
click at [758, 460] on app-date-cell at bounding box center [858, 613] width 201 height 1018
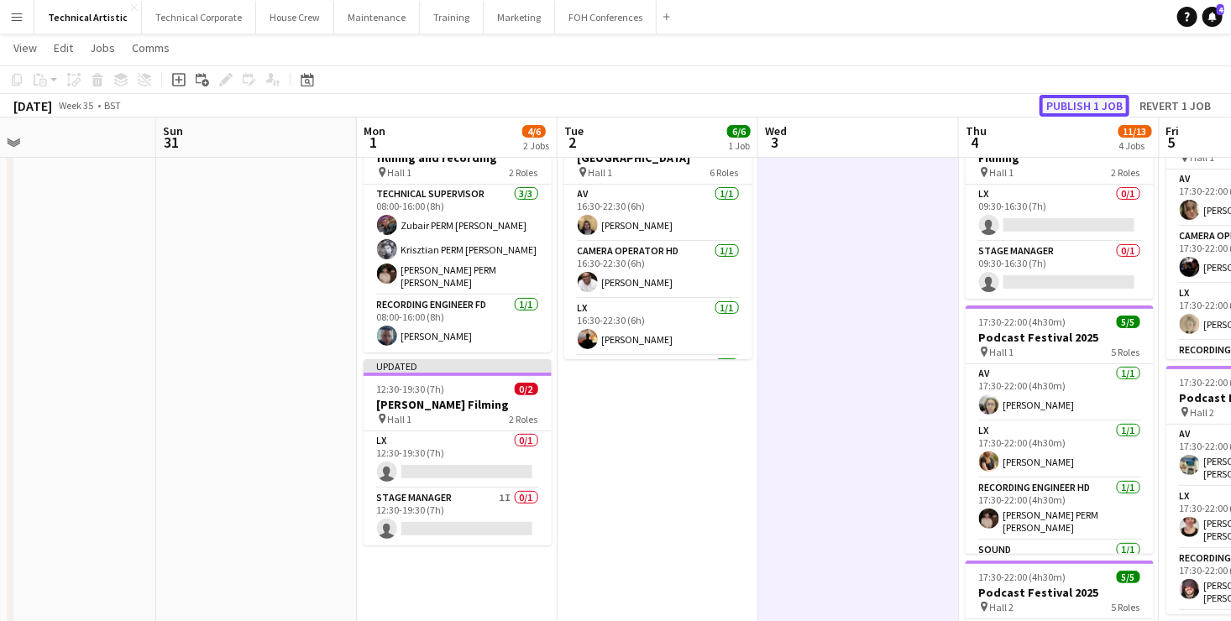
click at [1049, 95] on button "Publish 1 job" at bounding box center [1085, 106] width 90 height 22
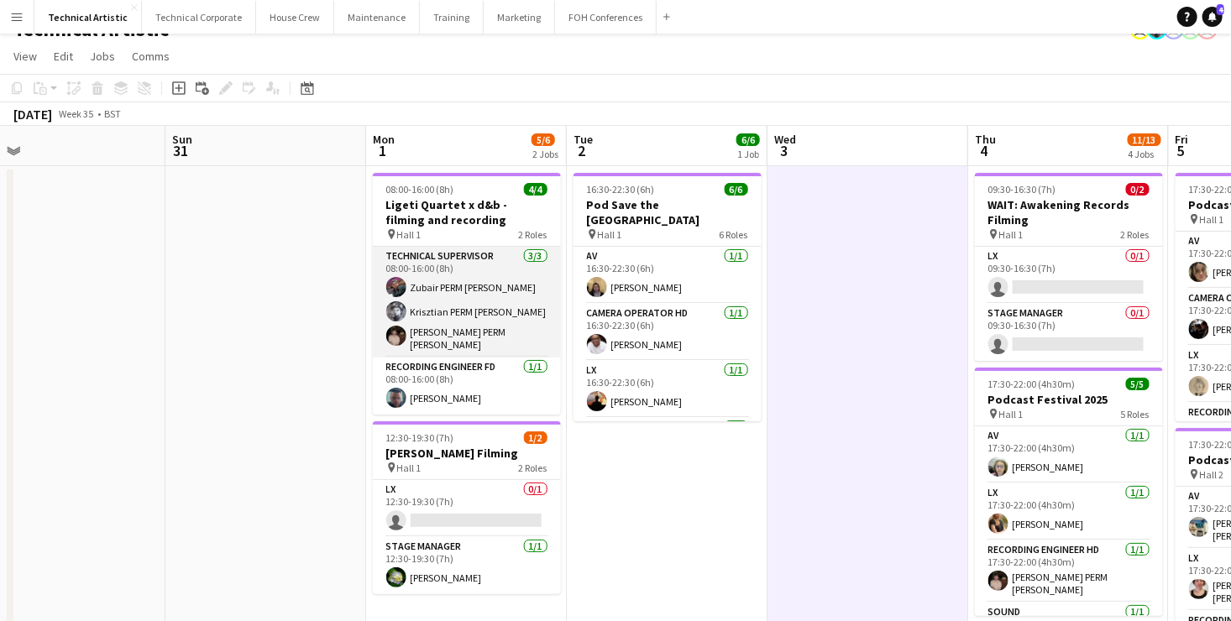
scroll to position [34, 0]
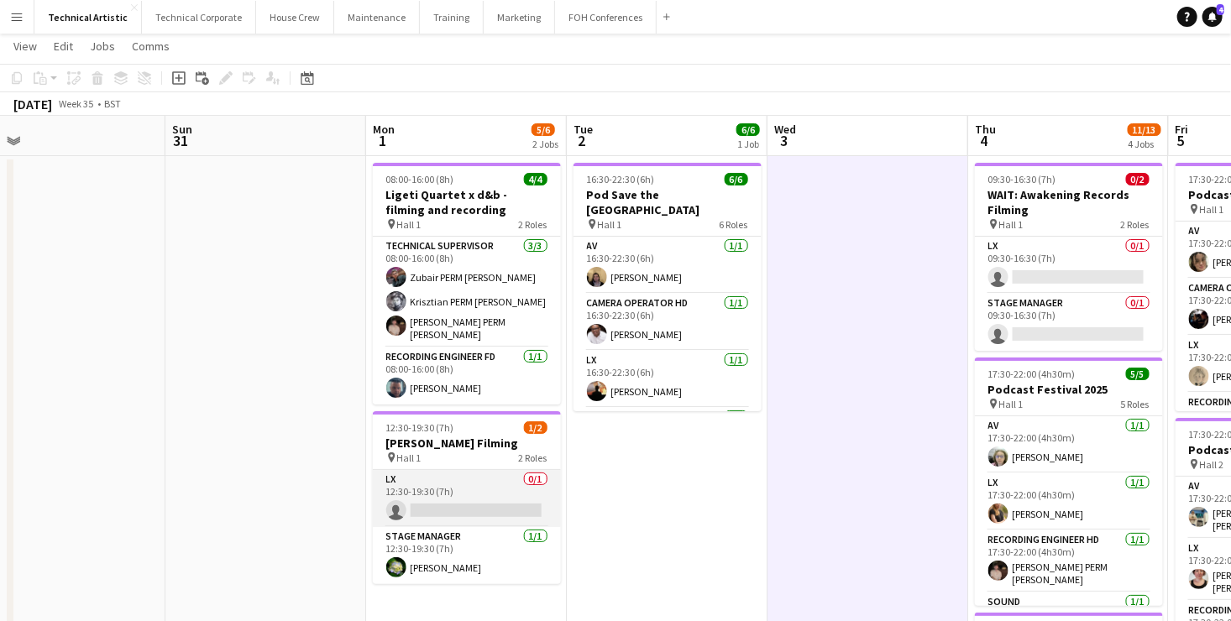
click at [469, 487] on app-card-role "LX 0/1 12:30-19:30 (7h) single-neutral-actions" at bounding box center [467, 498] width 188 height 57
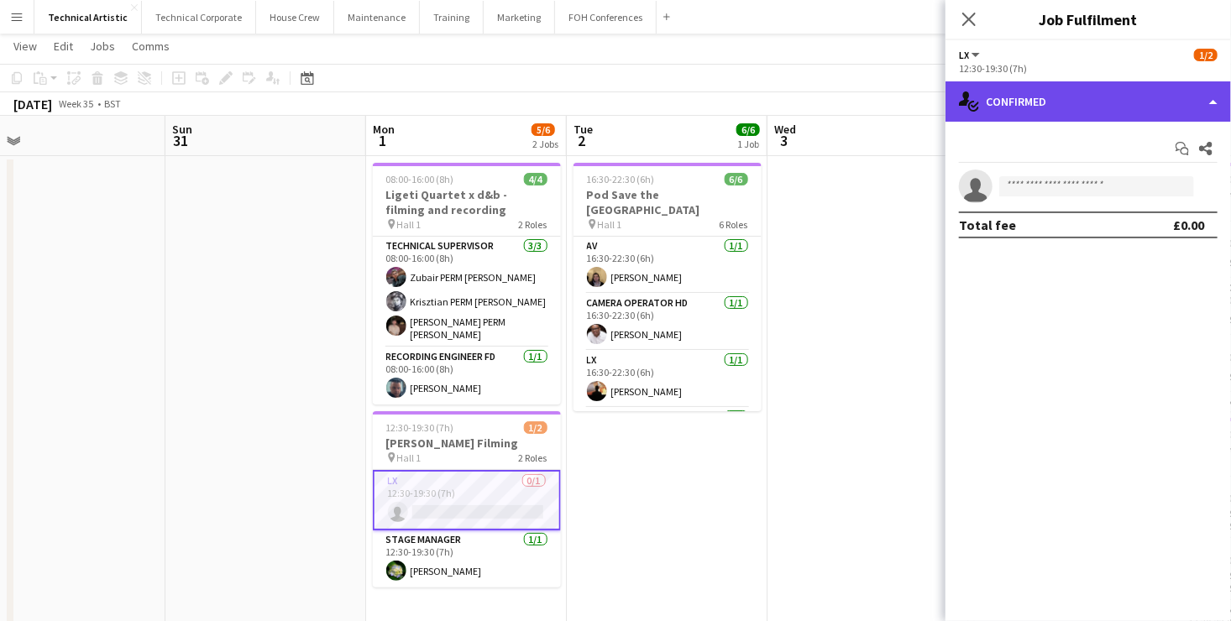
click at [1086, 106] on div "single-neutral-actions-check-2 Confirmed" at bounding box center [1089, 101] width 286 height 40
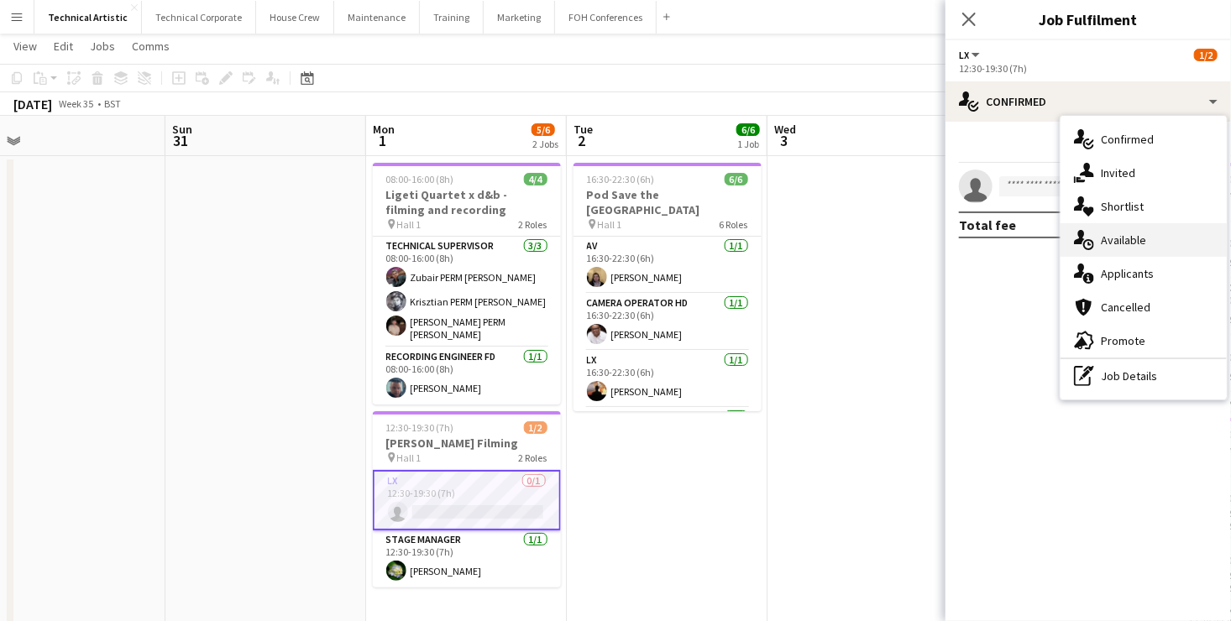
click at [1140, 233] on div "single-neutral-actions-upload Available" at bounding box center [1144, 240] width 166 height 34
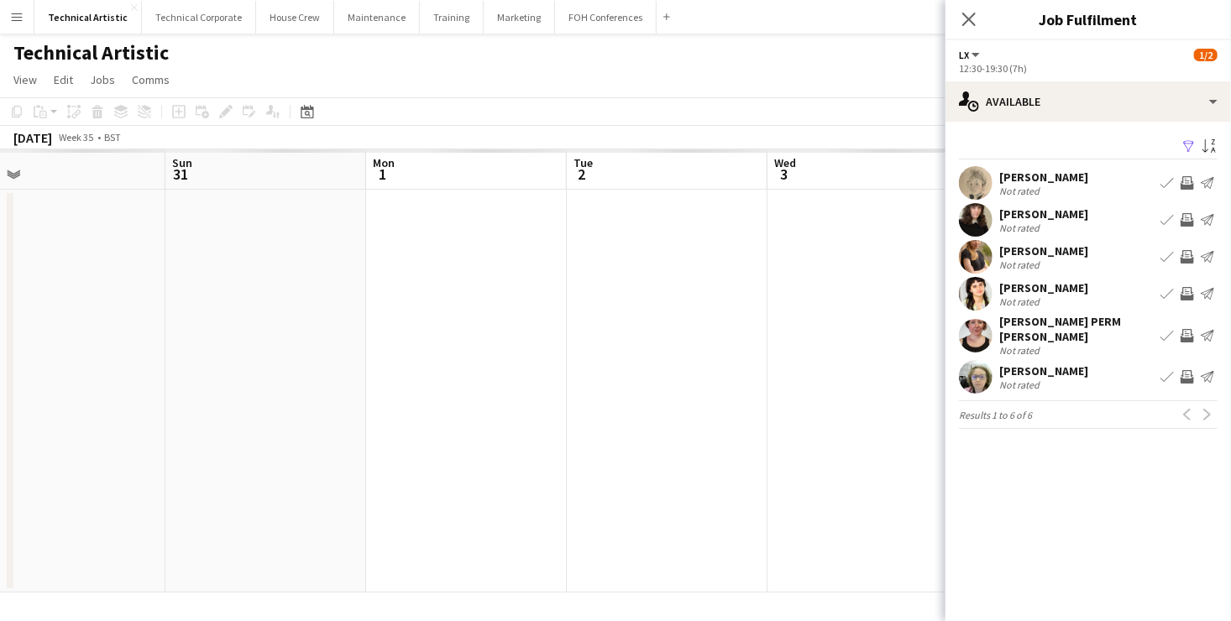
scroll to position [0, 0]
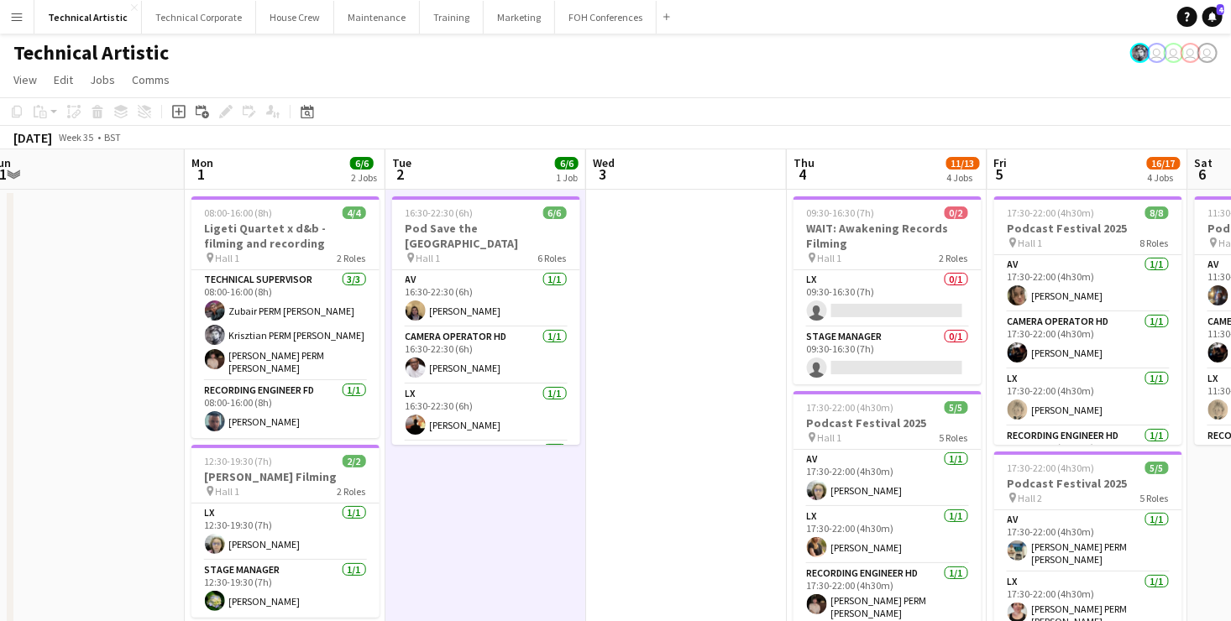
scroll to position [0, 618]
